Goal: Task Accomplishment & Management: Use online tool/utility

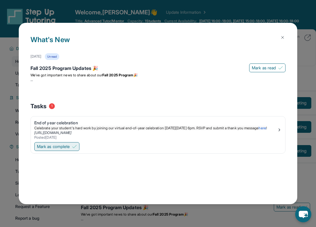
click at [72, 151] on button "Mark as complete" at bounding box center [56, 146] width 45 height 9
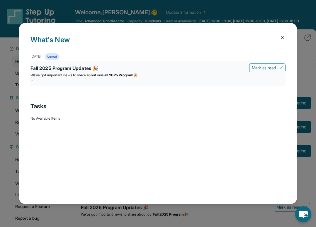
click at [66, 70] on div "Fall 2025 Program Updates 🎉" at bounding box center [157, 69] width 255 height 8
click at [118, 74] on strong "Fall 2025 Program" at bounding box center [117, 75] width 31 height 4
click at [58, 69] on div "Fall 2025 Program Updates 🎉" at bounding box center [157, 69] width 255 height 8
click at [282, 38] on img at bounding box center [282, 37] width 5 height 5
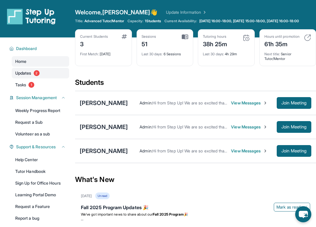
click at [33, 79] on link "Updates 2" at bounding box center [40, 73] width 57 height 11
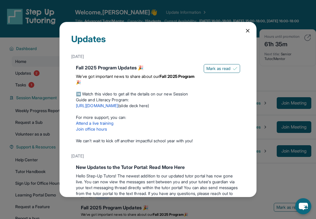
click at [246, 31] on icon at bounding box center [247, 30] width 3 height 3
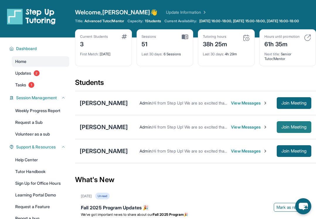
click at [289, 129] on span "Join Meeting" at bounding box center [293, 127] width 25 height 4
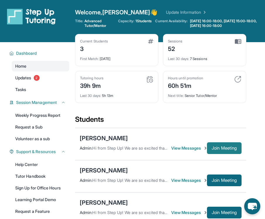
click at [229, 149] on span "Join Meeting" at bounding box center [224, 149] width 25 height 4
